Goal: Transaction & Acquisition: Purchase product/service

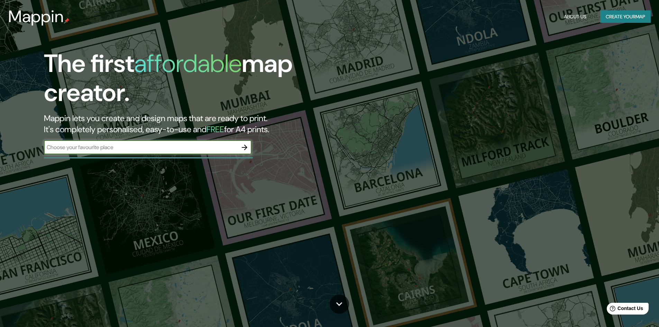
click at [242, 147] on icon "button" at bounding box center [244, 147] width 8 height 8
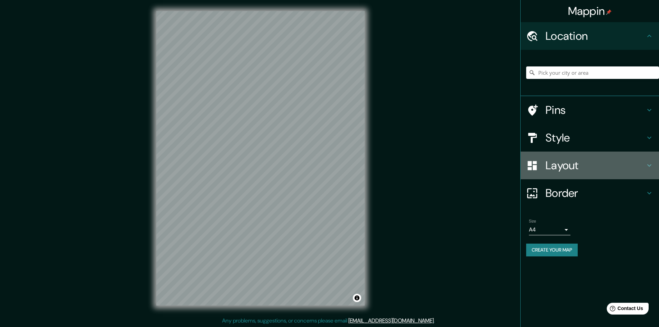
click at [652, 164] on icon at bounding box center [649, 165] width 8 height 8
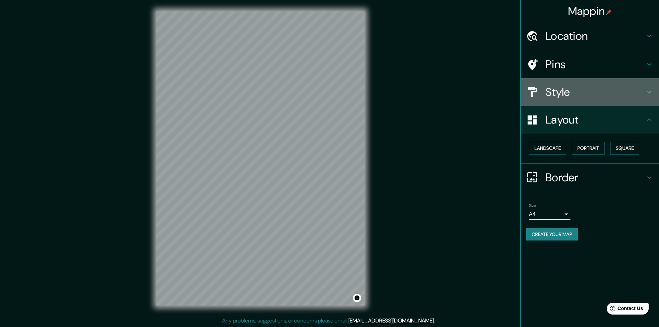
click at [649, 91] on icon at bounding box center [649, 92] width 8 height 8
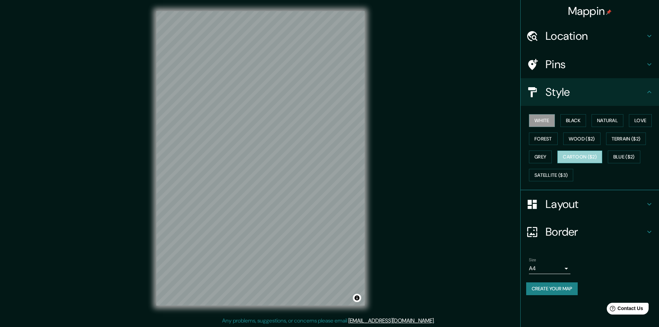
click at [587, 156] on button "Cartoon ($2)" at bounding box center [579, 156] width 45 height 13
click at [537, 121] on button "White" at bounding box center [542, 120] width 26 height 13
click at [567, 123] on button "Black" at bounding box center [573, 120] width 26 height 13
click at [613, 125] on button "Natural" at bounding box center [608, 120] width 32 height 13
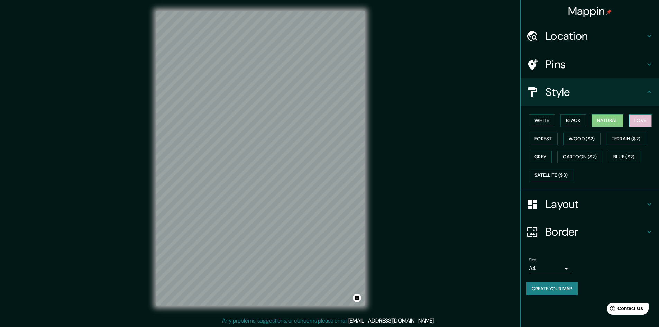
click at [636, 121] on button "Love" at bounding box center [640, 120] width 23 height 13
click at [542, 139] on button "Forest" at bounding box center [543, 139] width 29 height 13
click at [574, 138] on button "Wood ($2)" at bounding box center [581, 139] width 37 height 13
click at [614, 139] on button "Terrain ($2)" at bounding box center [626, 139] width 40 height 13
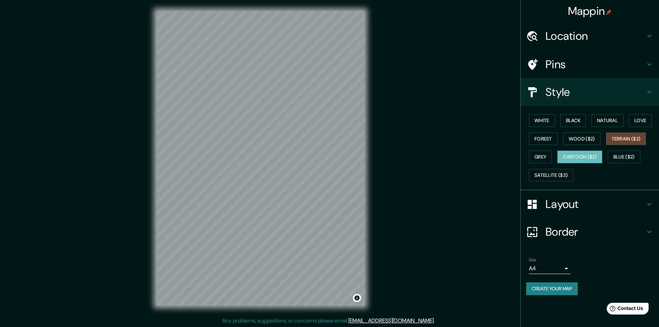
click at [574, 157] on button "Cartoon ($2)" at bounding box center [579, 156] width 45 height 13
click at [544, 174] on button "Satellite ($3)" at bounding box center [551, 175] width 44 height 13
click at [373, 190] on div "© Mapbox © OpenStreetMap Improve this map © Maxar" at bounding box center [260, 158] width 230 height 317
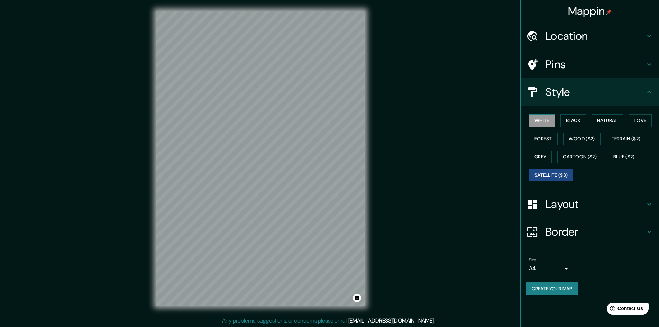
click at [542, 119] on button "White" at bounding box center [542, 120] width 26 height 13
click at [539, 173] on button "Satellite ($3)" at bounding box center [551, 175] width 44 height 13
click at [584, 154] on button "Cartoon ($2)" at bounding box center [579, 156] width 45 height 13
click at [541, 119] on button "White" at bounding box center [542, 120] width 26 height 13
click at [550, 173] on button "Satellite ($3)" at bounding box center [551, 175] width 44 height 13
